Goal: Information Seeking & Learning: Learn about a topic

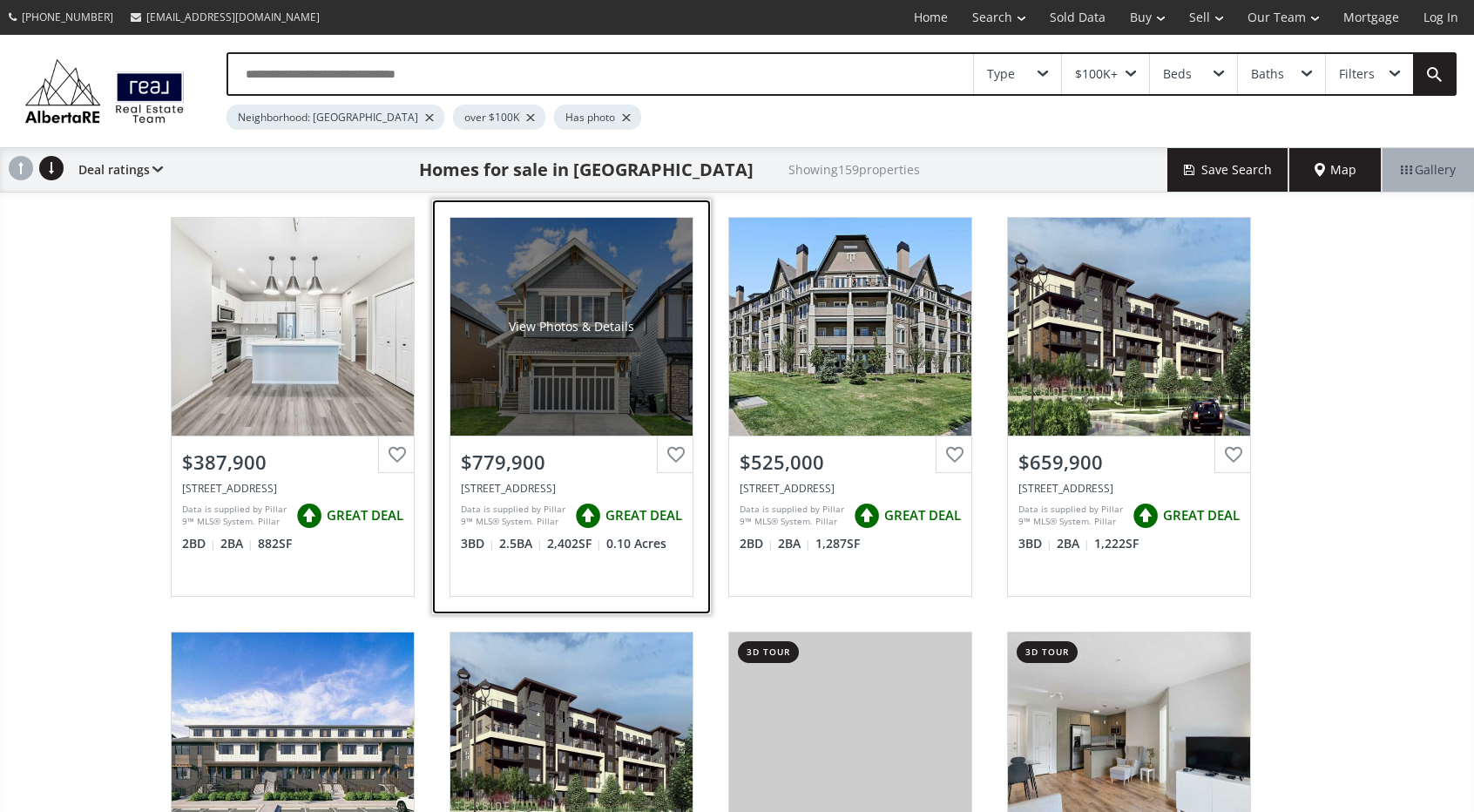
click at [508, 332] on div "View Photos & Details" at bounding box center [571, 326] width 126 height 17
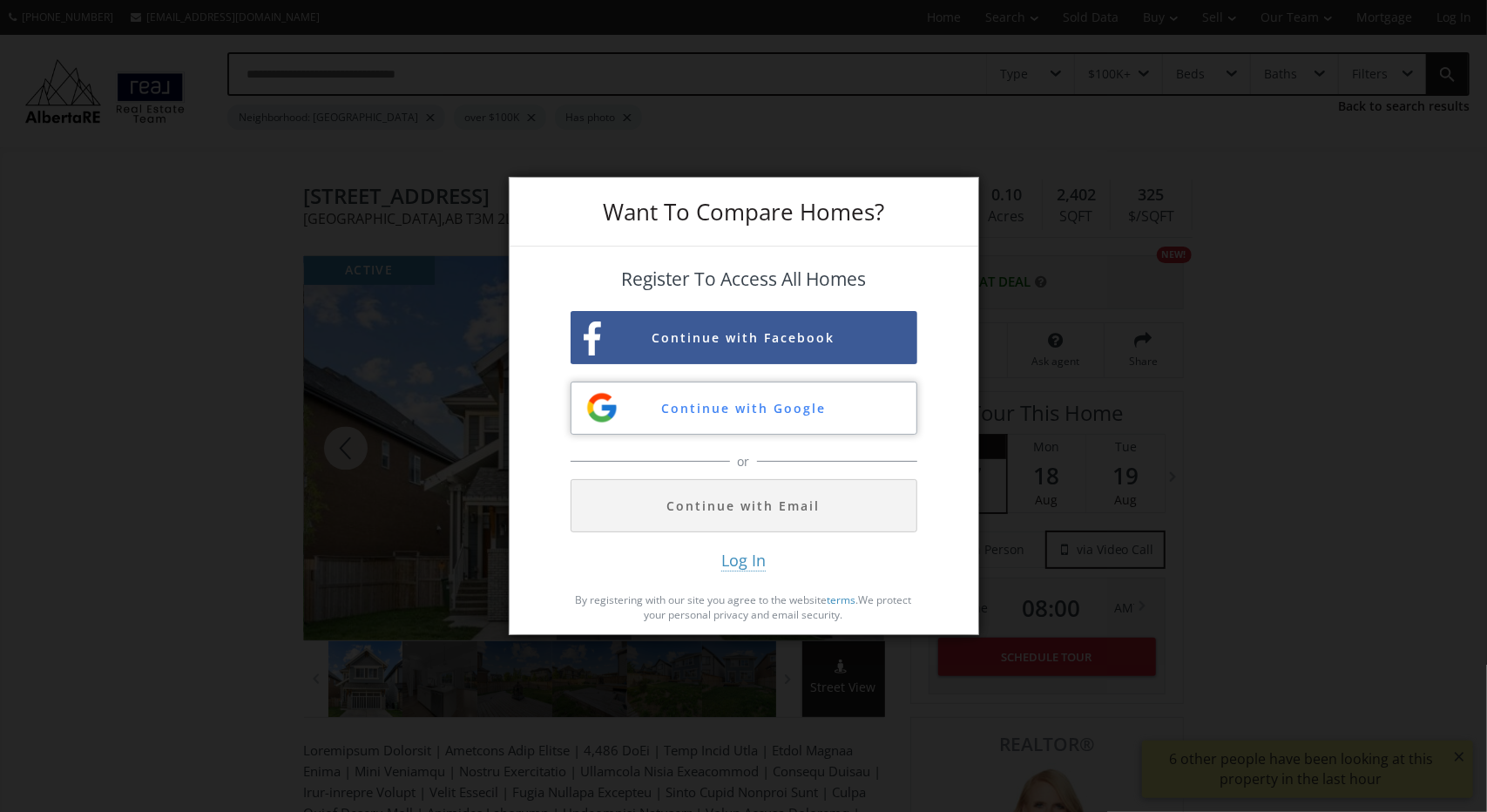
click at [817, 432] on button "Continue with Google" at bounding box center [744, 407] width 347 height 53
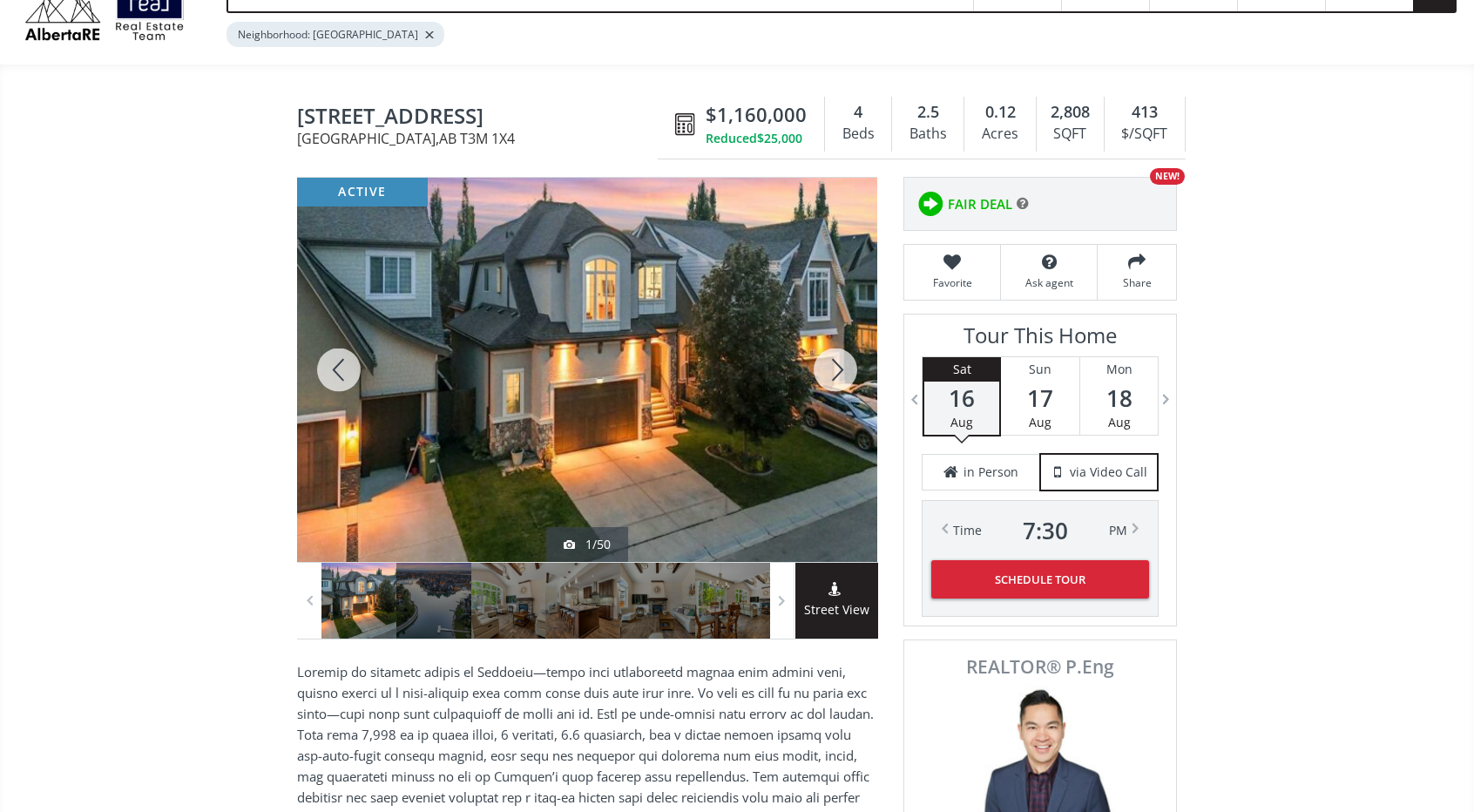
scroll to position [139, 0]
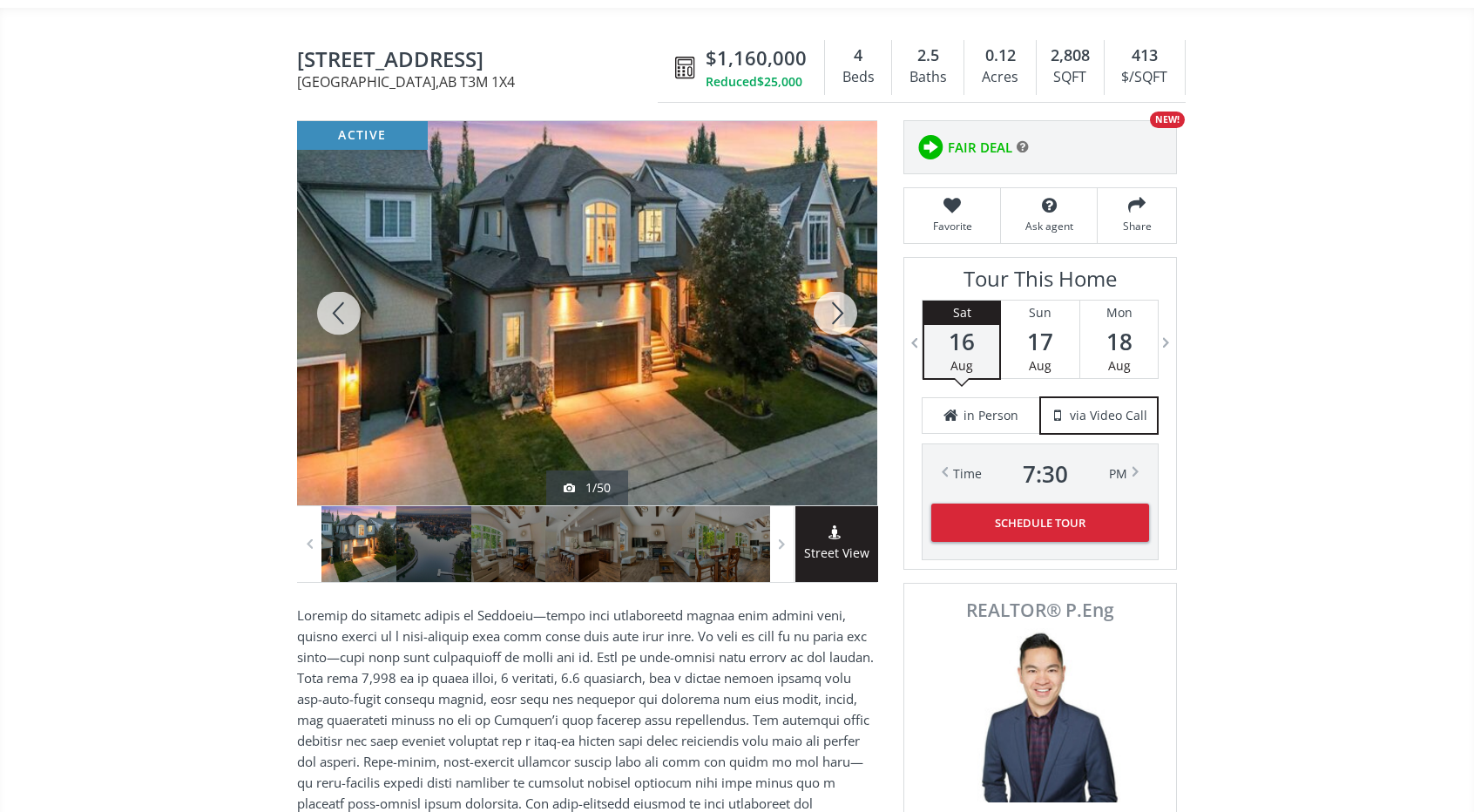
click at [375, 544] on div at bounding box center [358, 544] width 75 height 75
click at [440, 563] on div at bounding box center [433, 544] width 75 height 75
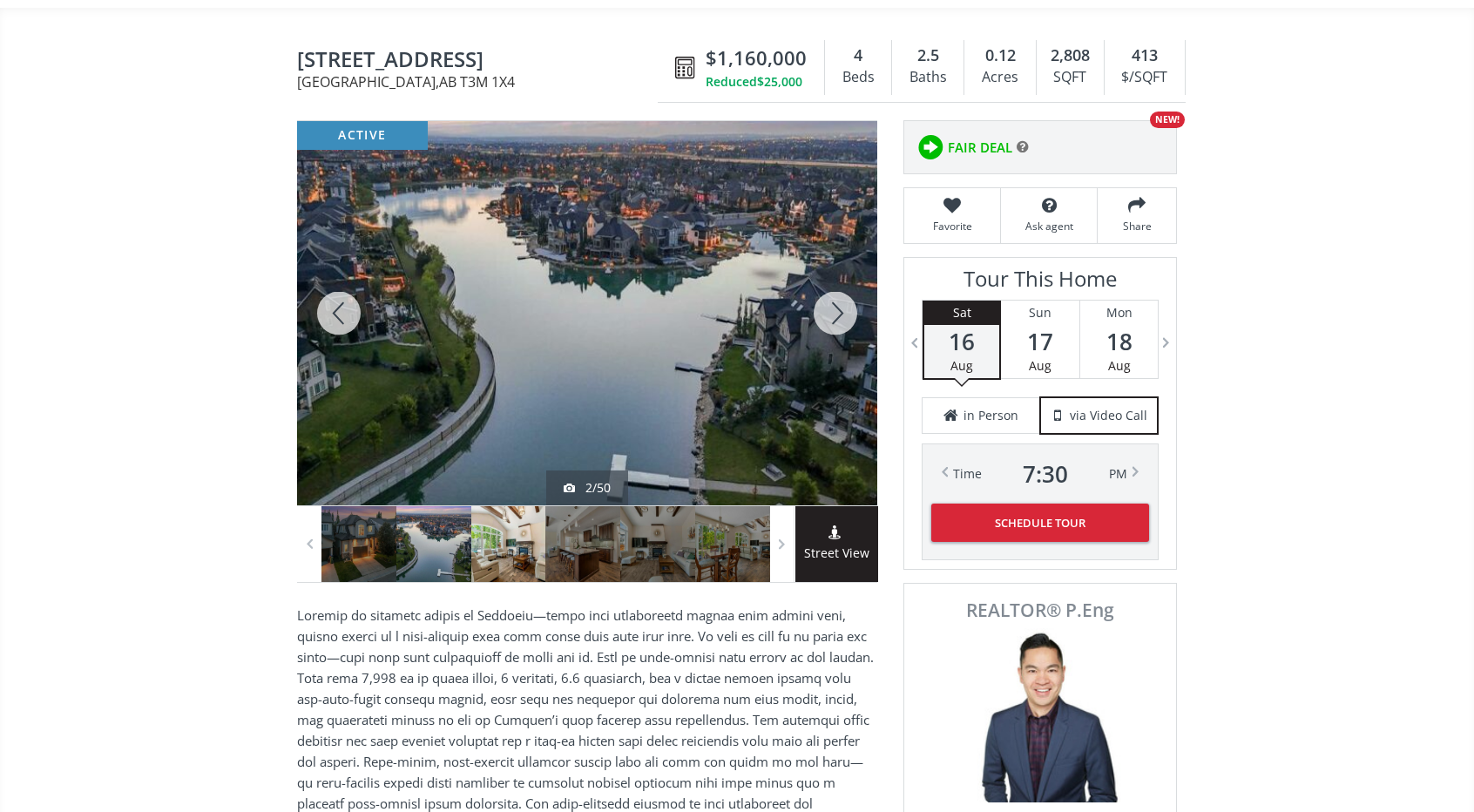
click at [500, 555] on div at bounding box center [508, 544] width 75 height 75
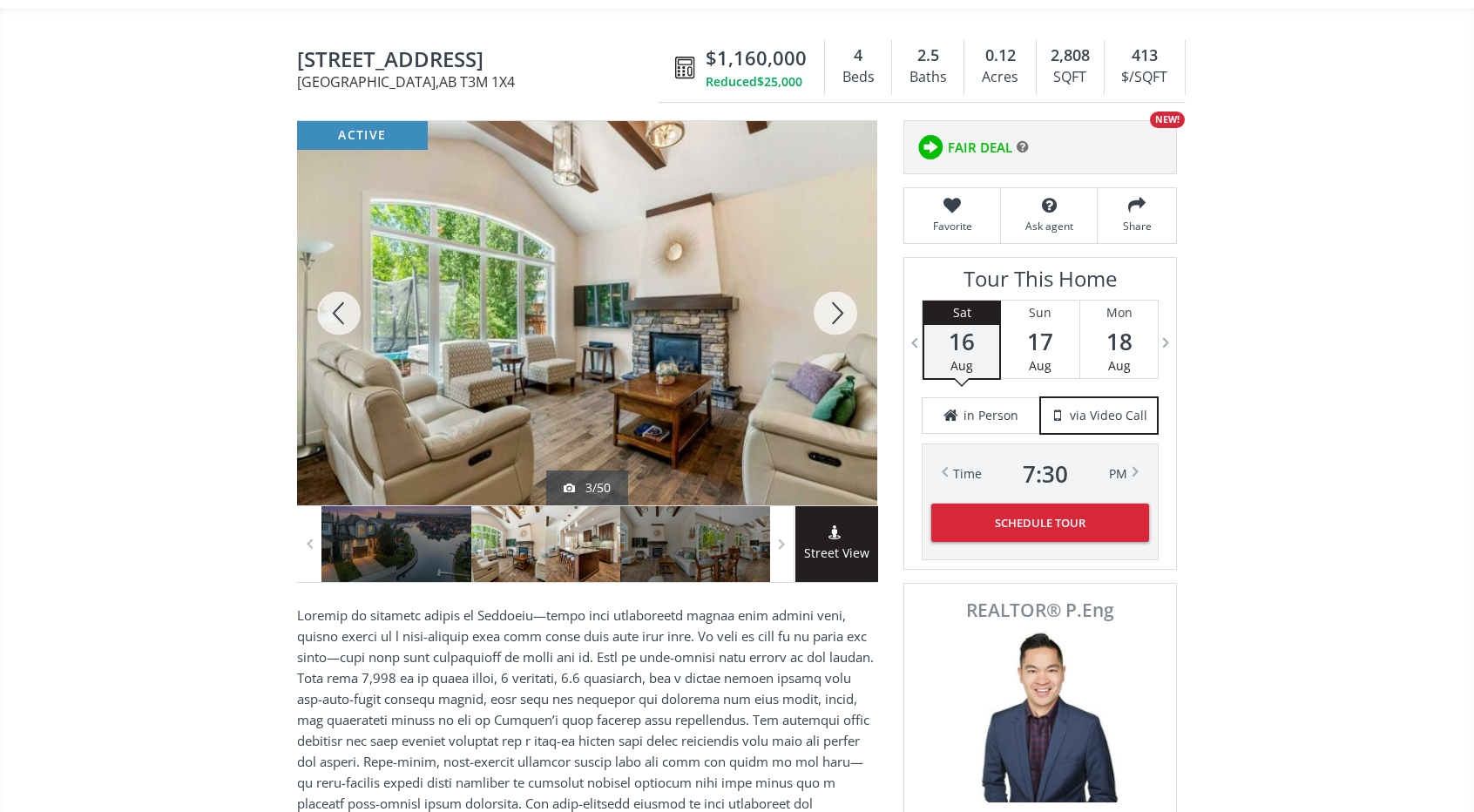
click at [594, 537] on div at bounding box center [582, 544] width 75 height 75
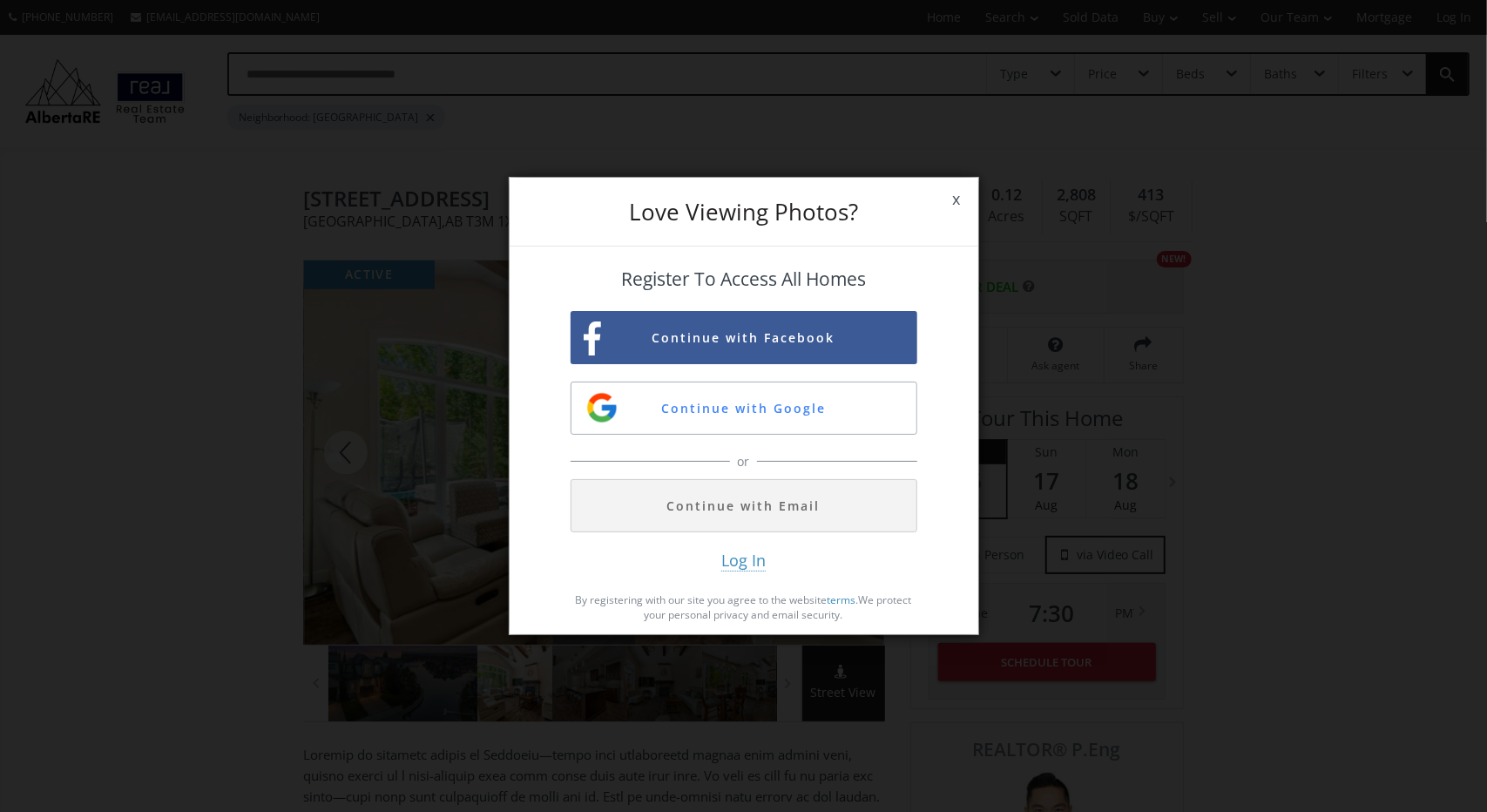
click at [953, 199] on span "x" at bounding box center [956, 199] width 43 height 48
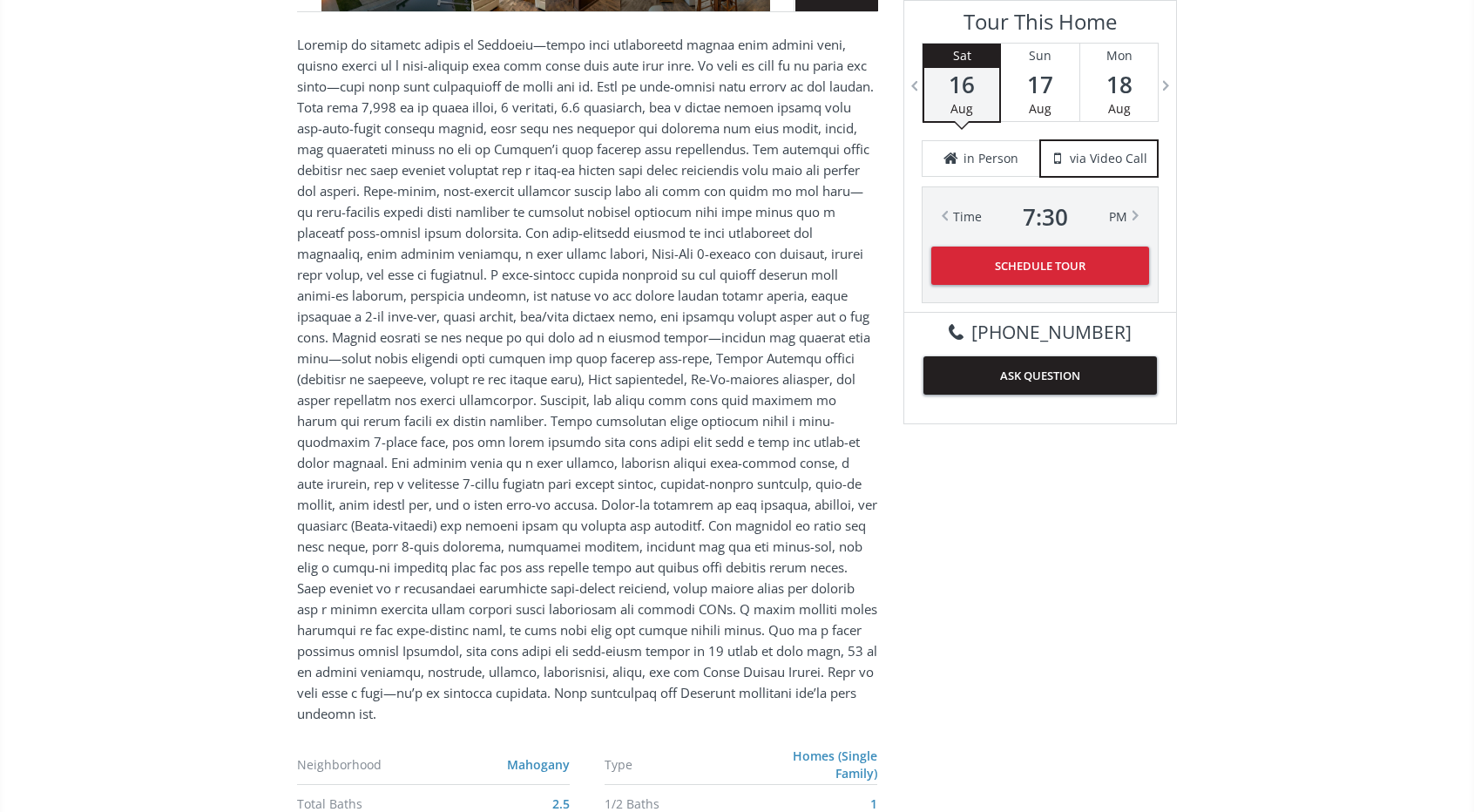
scroll to position [1183, 0]
